Goal: Task Accomplishment & Management: Use online tool/utility

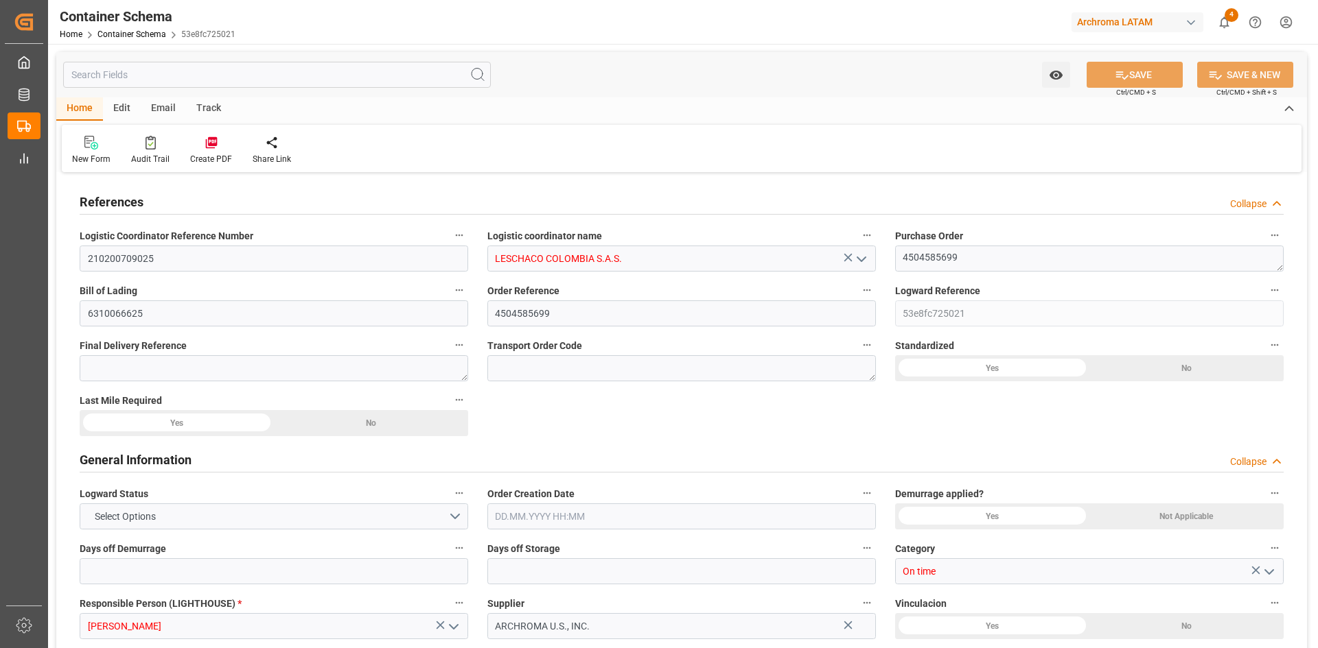
type input "0"
type input "3"
type input "0"
type input "1"
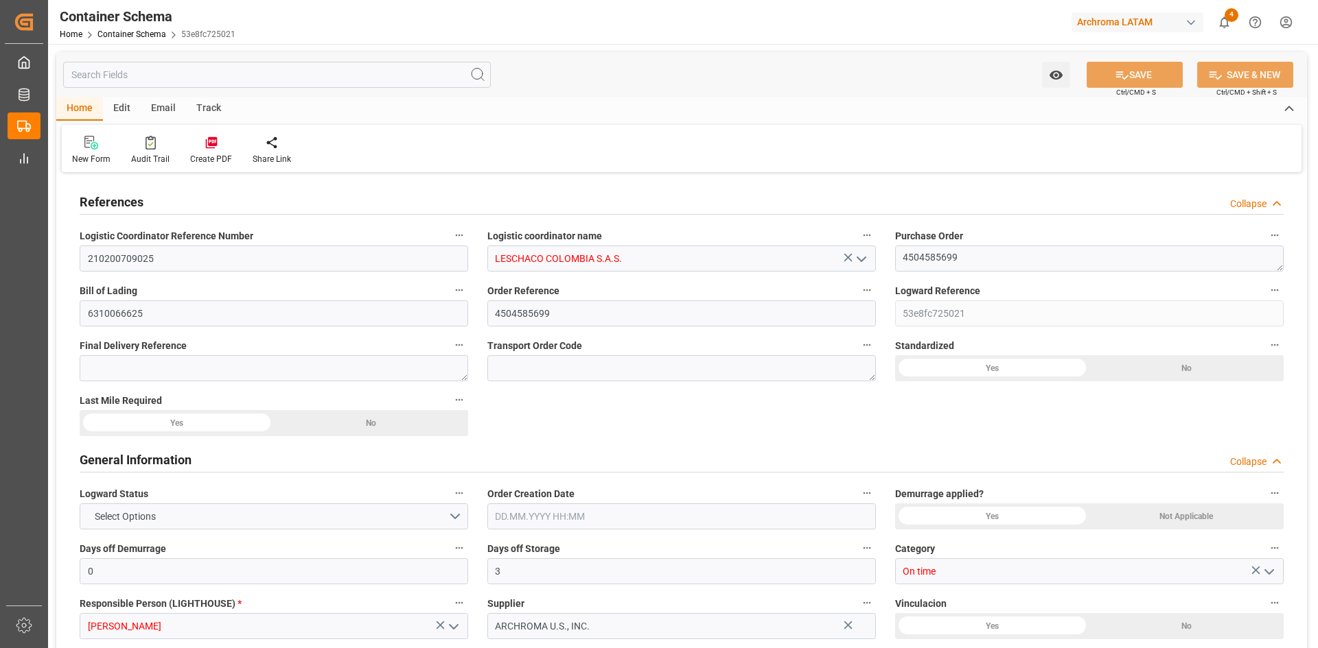
type input "15"
type input "15000"
type input "15870"
type input "Hapag [PERSON_NAME]"
type input "Hapag [PERSON_NAME] Aktiengesellschaft"
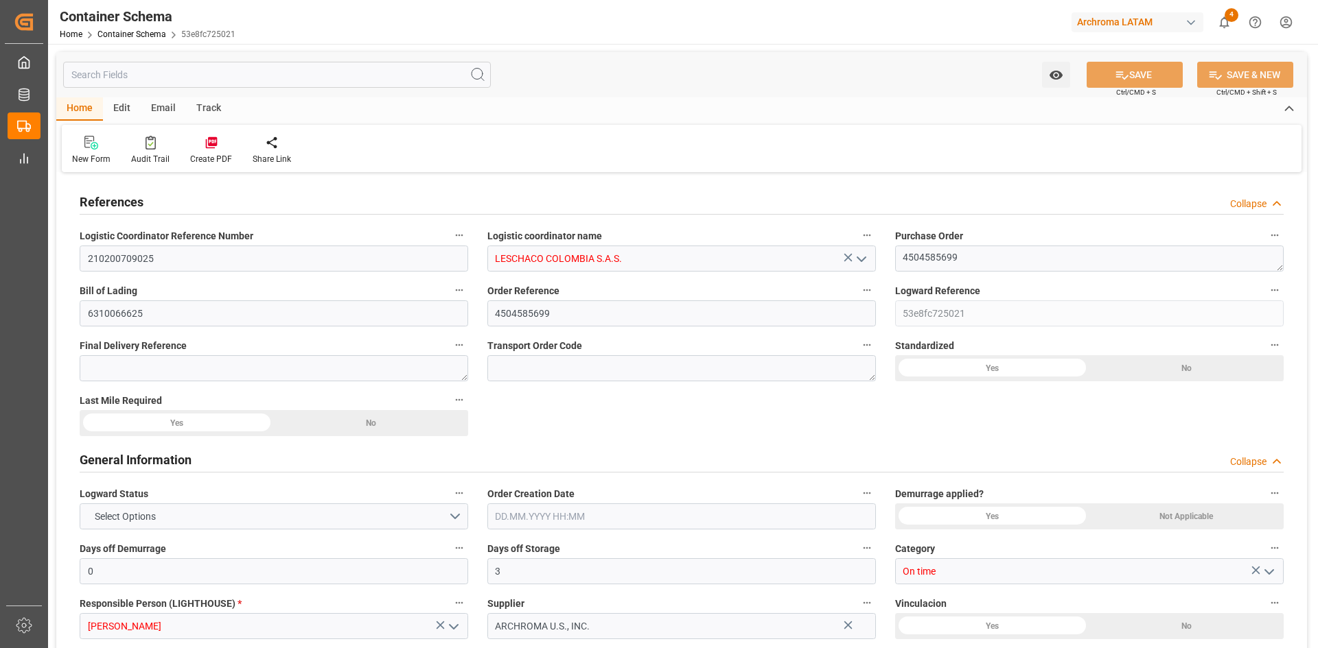
type input "USCHS"
type input "COCTG"
type input "9301809"
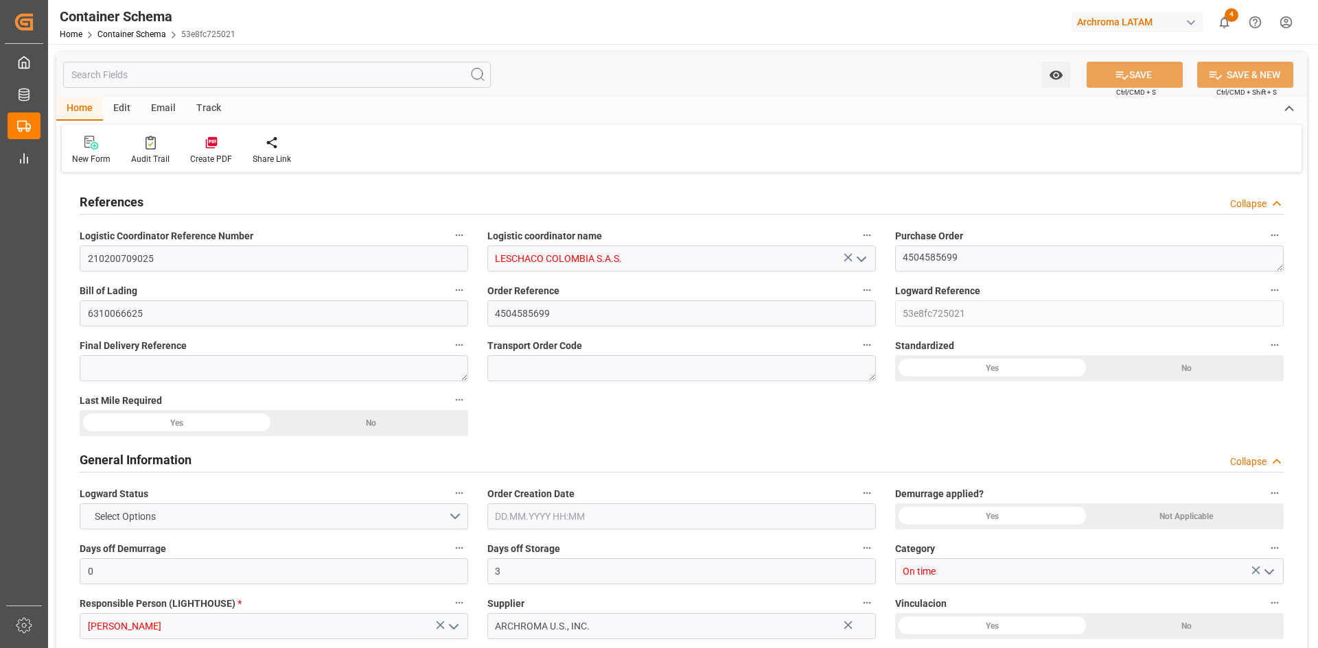
type input "5"
type input "8"
type input "0"
type input "[DATE] 17:00"
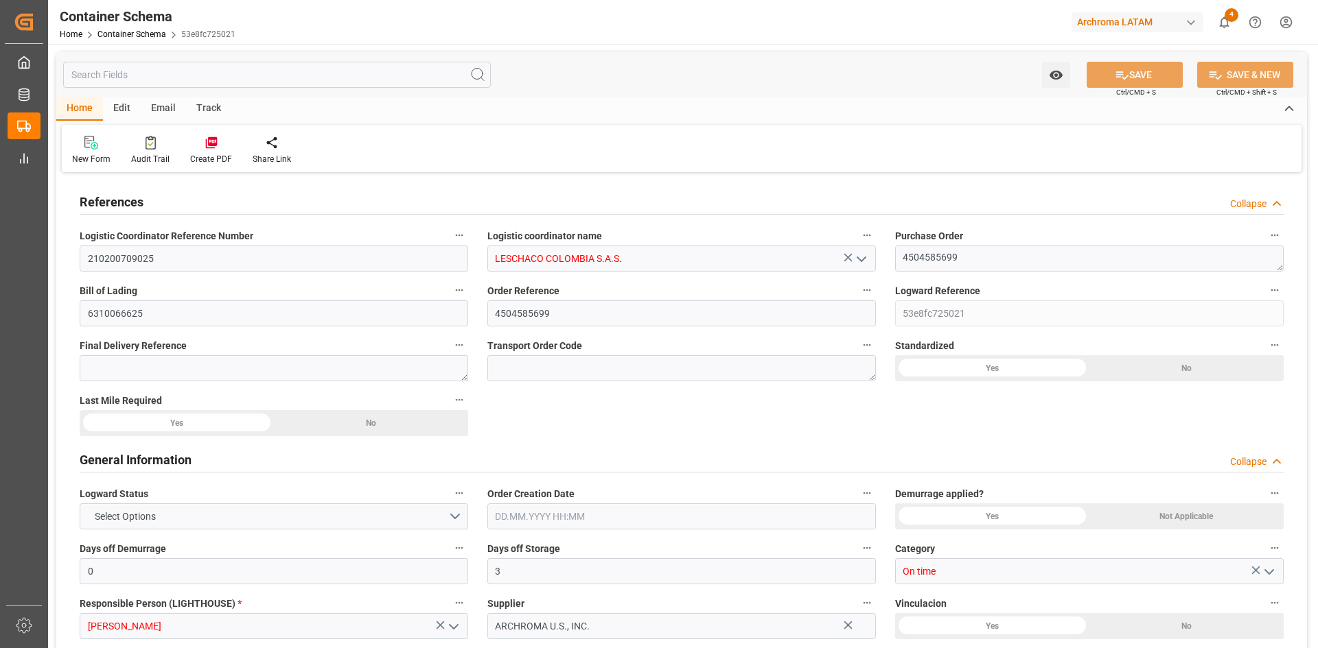
type input "[DATE]"
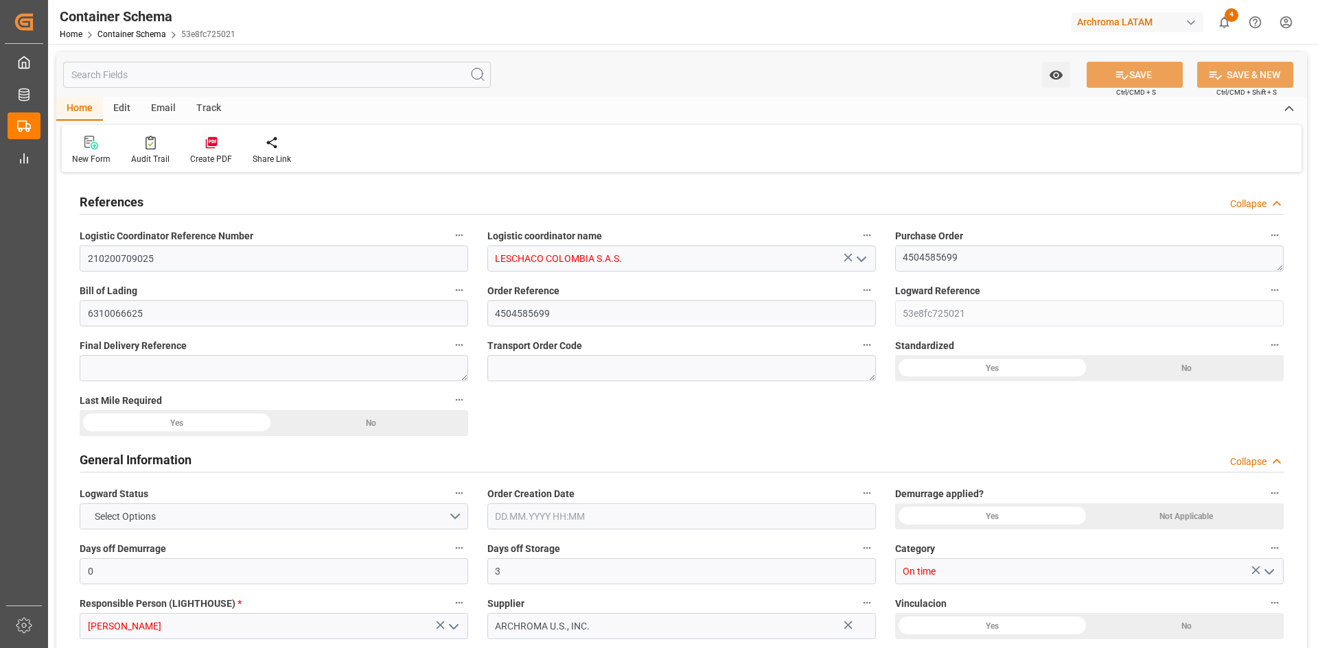
type input "[DATE] 13:55"
type input "[DATE] 21:57"
type input "[DATE]"
